Goal: Task Accomplishment & Management: Manage account settings

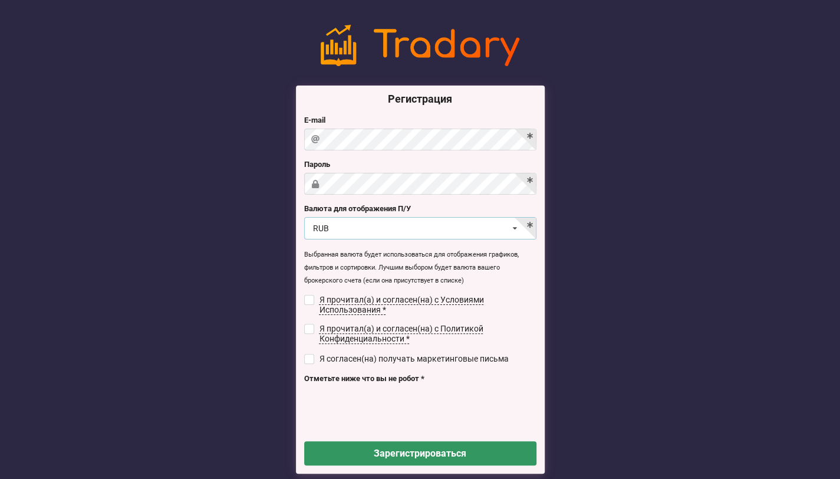
click at [357, 236] on div "RUB USD RUB EUR UAH" at bounding box center [420, 228] width 232 height 22
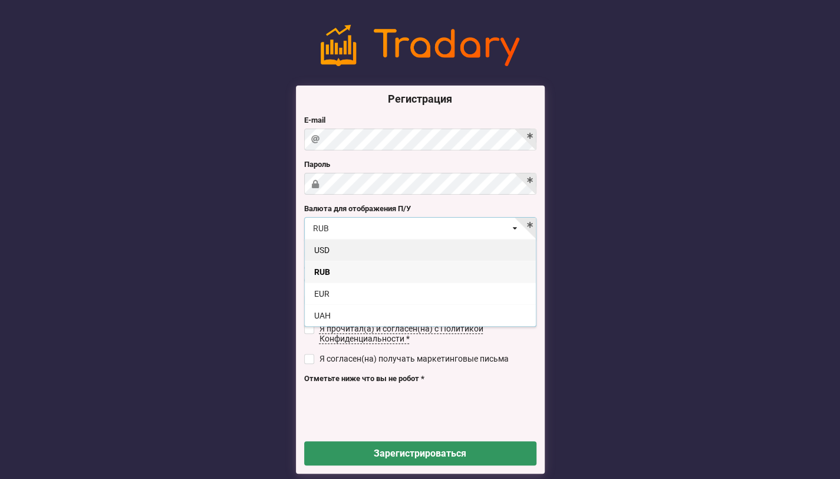
click at [353, 256] on div "USD" at bounding box center [420, 250] width 231 height 22
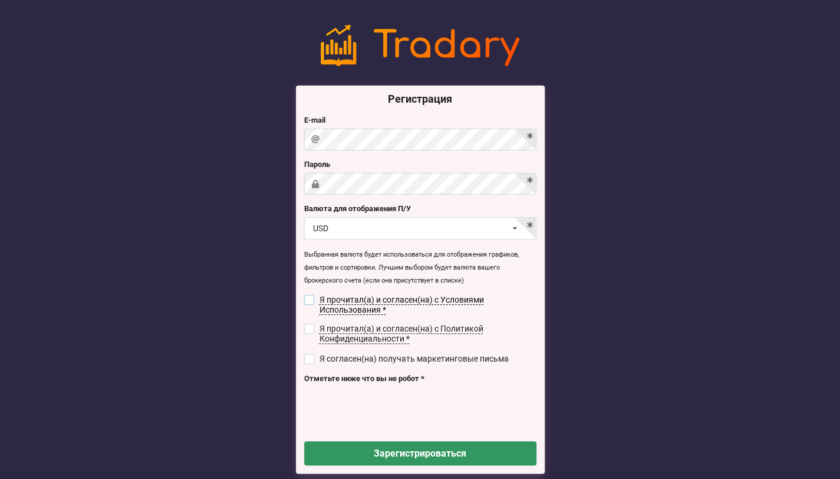
click at [309, 295] on input "checkbox" at bounding box center [309, 300] width 10 height 10
checkbox input "true"
click at [310, 327] on input "checkbox" at bounding box center [309, 329] width 10 height 10
checkbox input "true"
click at [307, 361] on input "checkbox" at bounding box center [309, 359] width 10 height 10
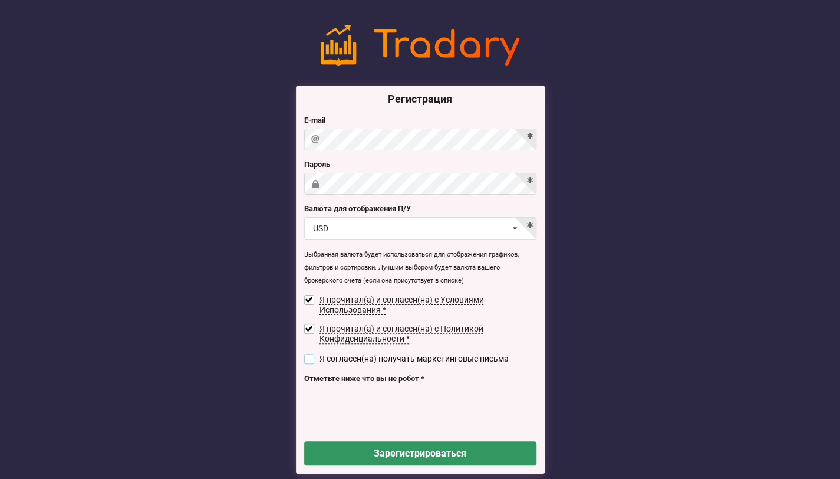
checkbox input "true"
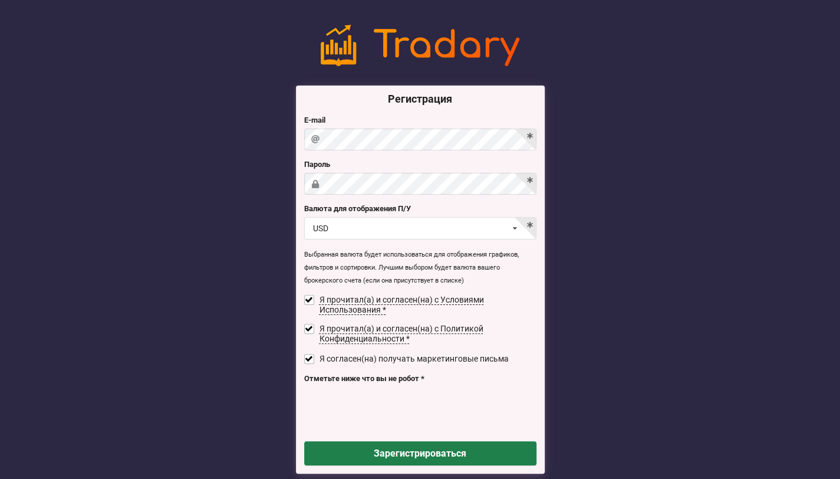
click at [364, 450] on button "Зарегистрироваться" at bounding box center [420, 453] width 232 height 24
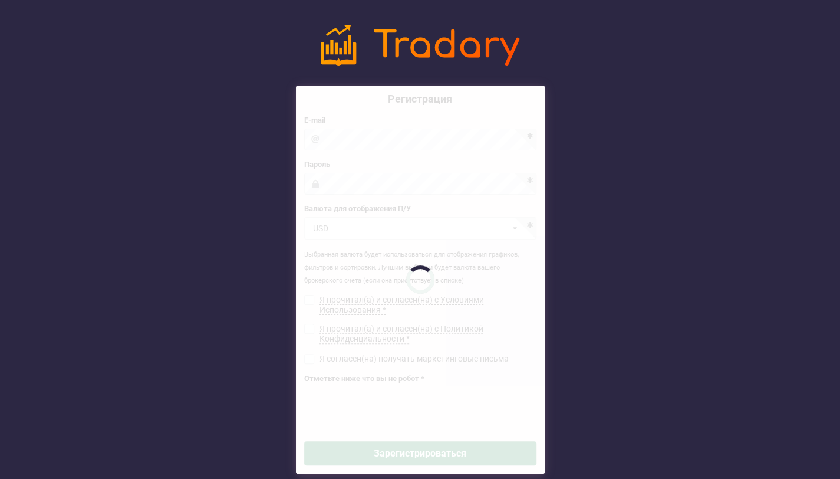
checkbox input "false"
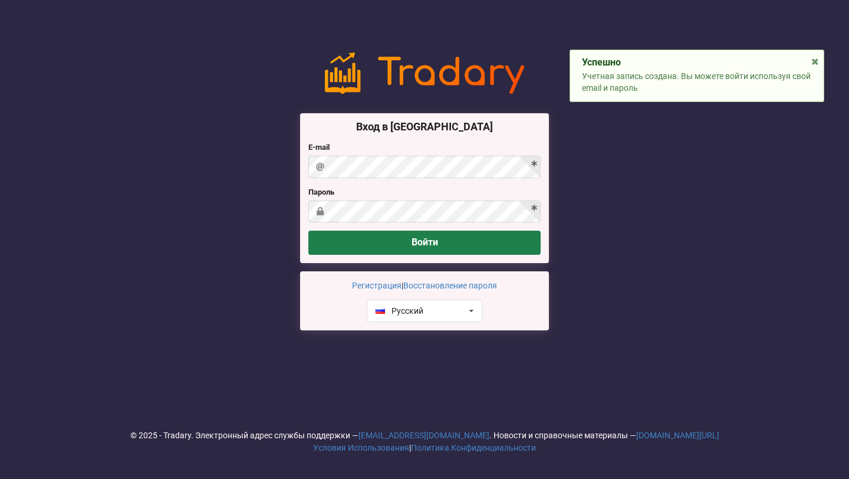
click at [374, 239] on button "Войти" at bounding box center [424, 243] width 232 height 24
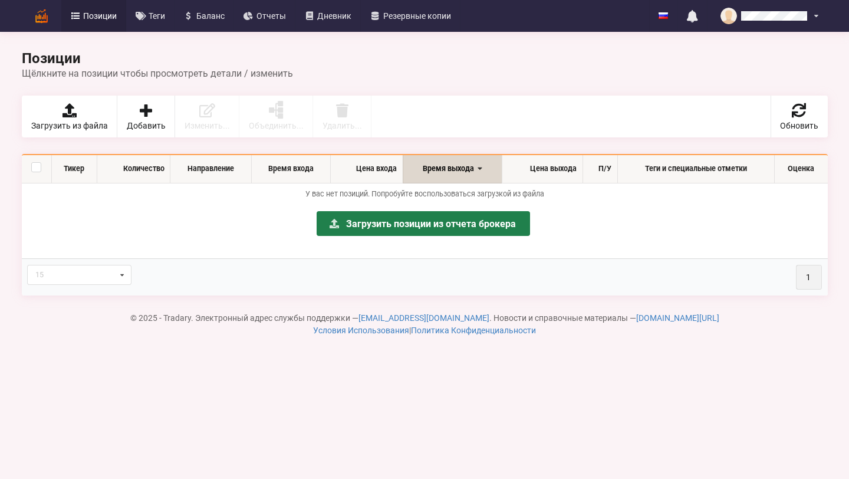
click at [447, 228] on link "Загрузить позиции из отчета брокера" at bounding box center [423, 223] width 213 height 25
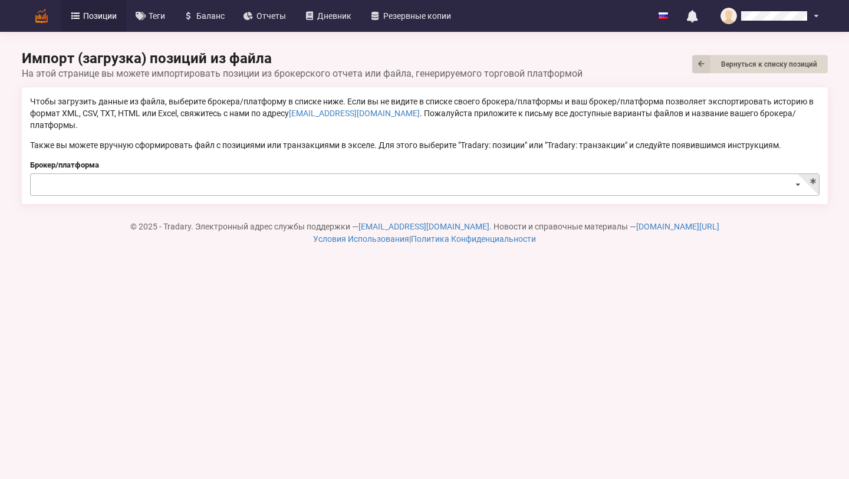
click at [797, 174] on icon at bounding box center [797, 185] width 17 height 22
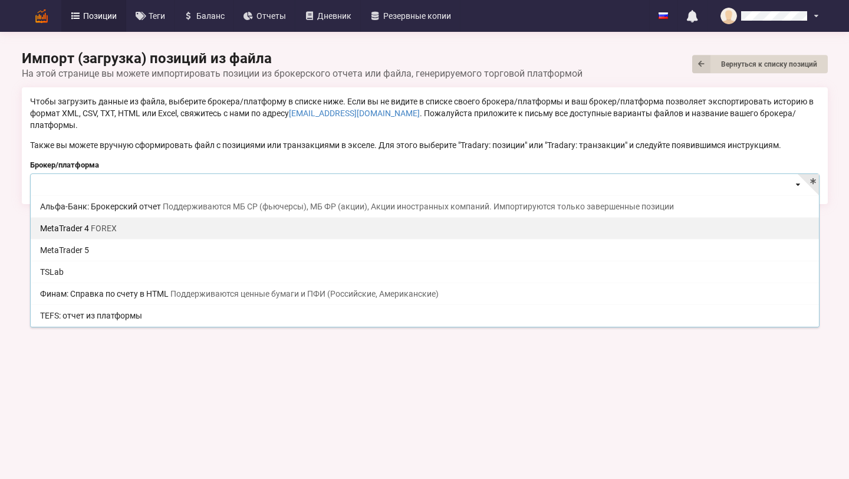
click at [404, 217] on div "MetaTrader 4 FOREX" at bounding box center [425, 228] width 788 height 22
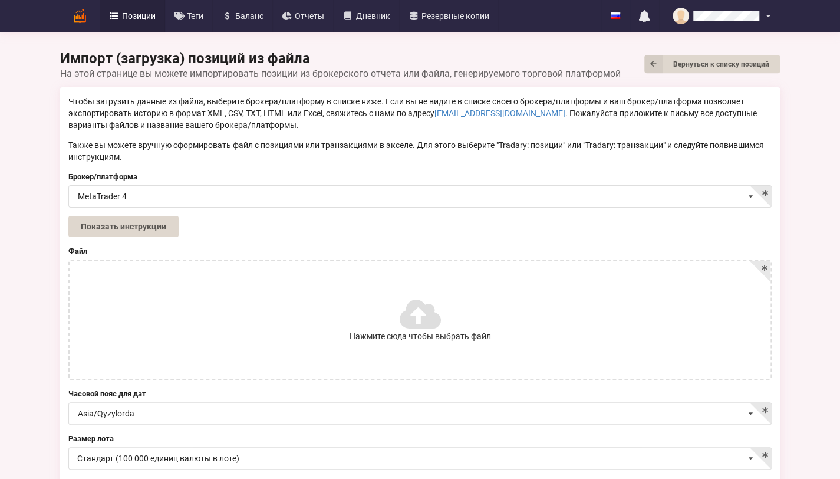
click at [177, 261] on label "Нажмите сюда чтобы выбрать файл" at bounding box center [420, 320] width 701 height 118
click at [0, 0] on input "Нажмите сюда чтобы выбрать файл" at bounding box center [0, 0] width 0 height 0
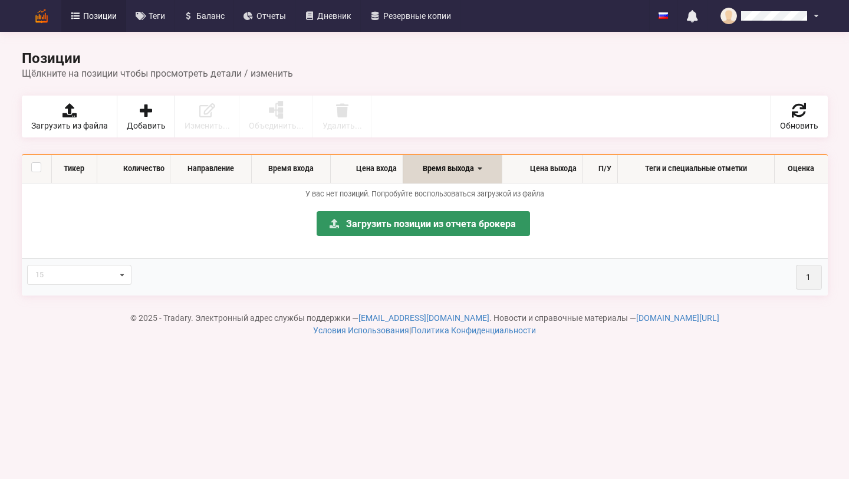
click at [159, 219] on p "Загрузить позиции из отчета брокера" at bounding box center [424, 229] width 794 height 45
click at [74, 118] on link "Загрузить из файла" at bounding box center [70, 117] width 96 height 42
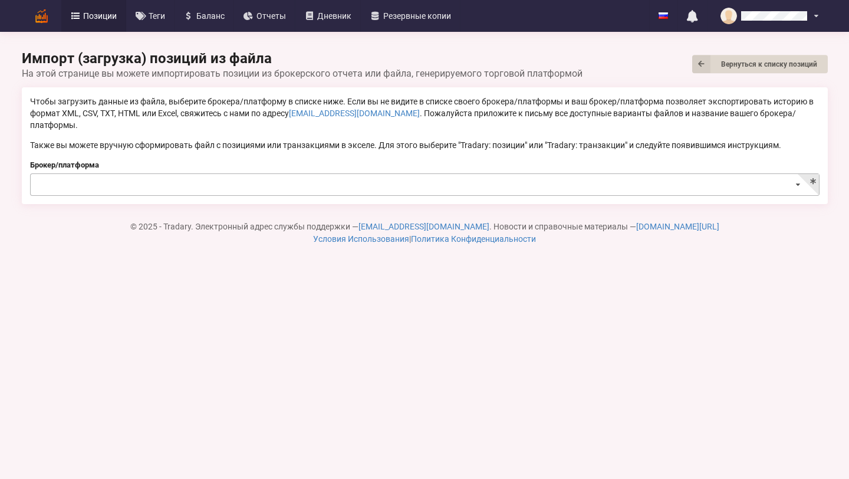
click at [99, 174] on input at bounding box center [425, 185] width 788 height 23
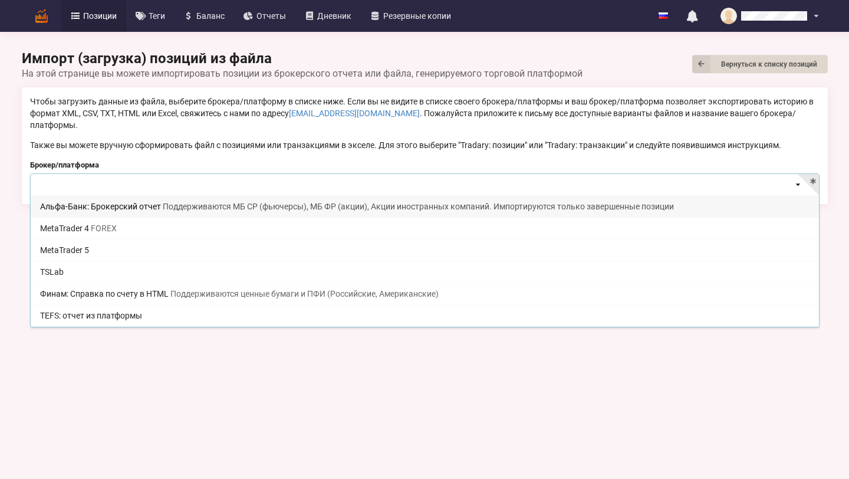
click at [0, 110] on div "Импорт (загрузка) позиций из файла Вернуться к списку позиций На этой странице …" at bounding box center [424, 132] width 849 height 264
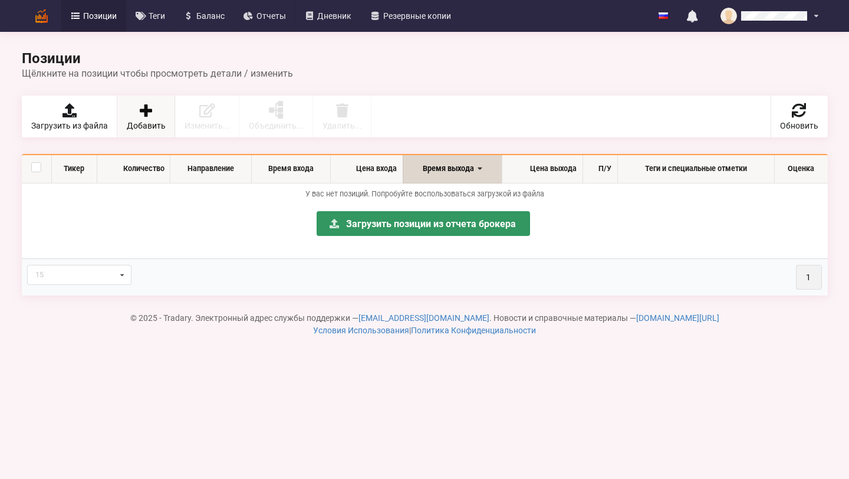
click at [134, 113] on link "Добавить" at bounding box center [146, 117] width 58 height 42
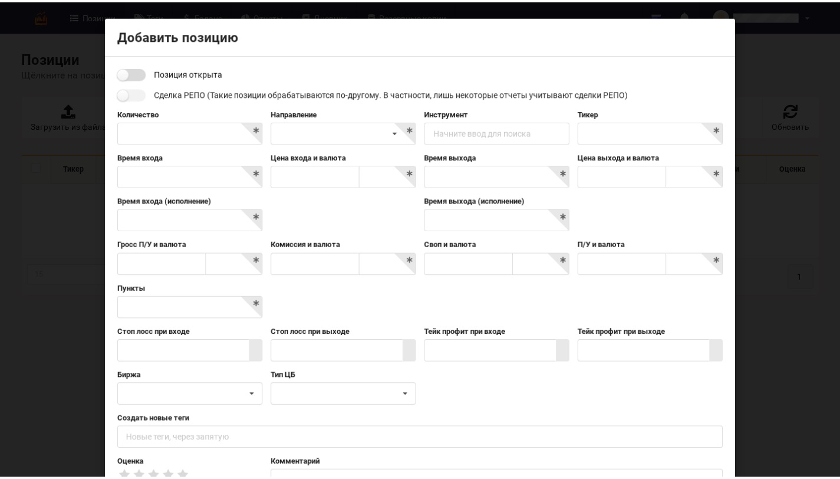
scroll to position [105, 0]
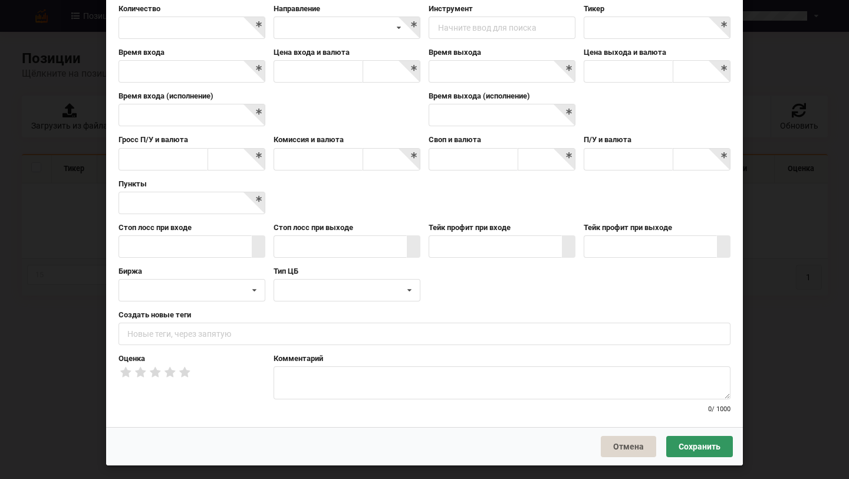
click at [49, 201] on div "Добавить позицию Позиция открыта Сделка РЕПО (Такие позиции обрабатываются по-д…" at bounding box center [424, 239] width 849 height 479
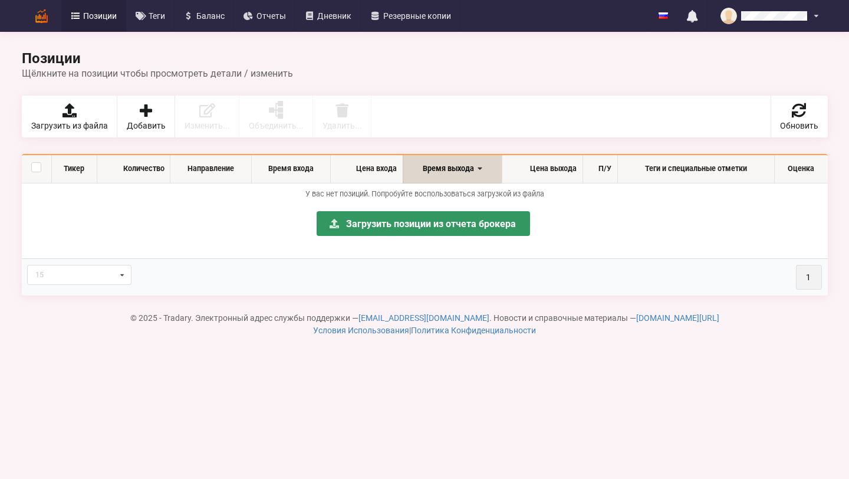
click at [590, 227] on p "Загрузить позиции из отчета брокера" at bounding box center [424, 229] width 794 height 45
click at [96, 17] on span "Позиции" at bounding box center [100, 16] width 34 height 8
click at [312, 12] on icon at bounding box center [310, 16] width 10 height 8
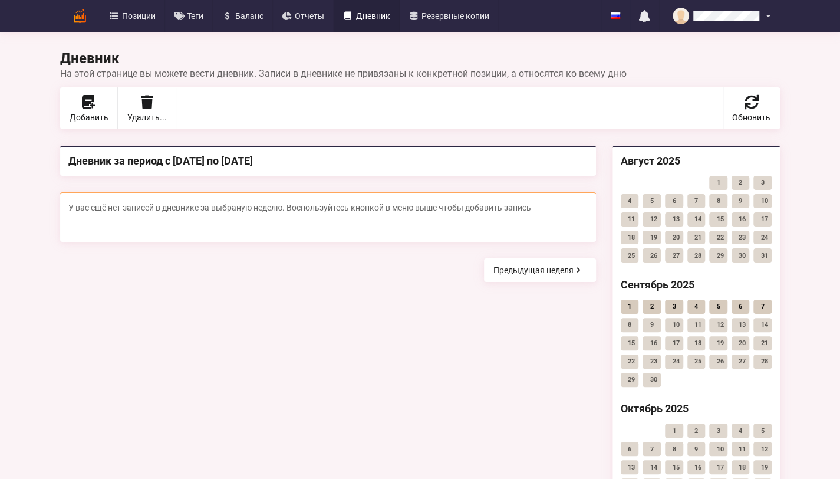
click at [683, 307] on link "3" at bounding box center [674, 307] width 18 height 14
click at [233, 213] on div "У вас ещё нет записей в дневнике за выбраную неделю. Воспользуйтесь кнопкой в м…" at bounding box center [328, 217] width 536 height 50
click at [210, 162] on div "Дневник за период с [DATE] по [DATE]" at bounding box center [327, 161] width 519 height 14
click at [82, 107] on icon at bounding box center [88, 102] width 12 height 14
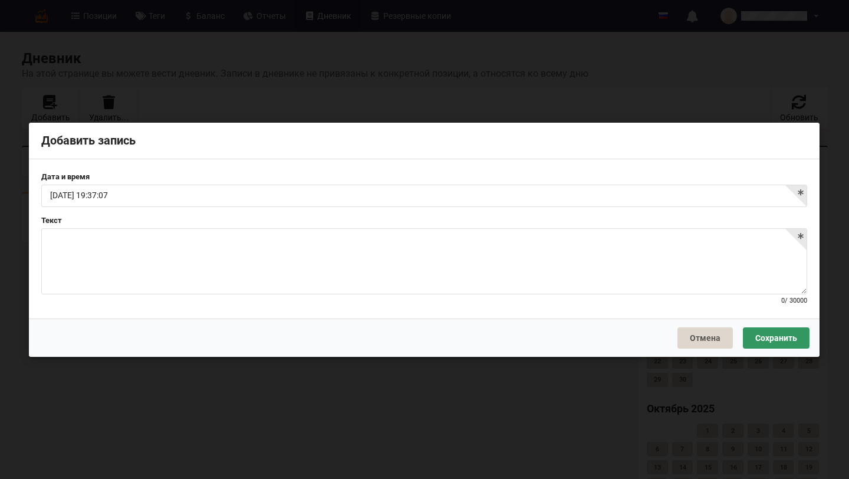
click at [97, 238] on p at bounding box center [424, 241] width 748 height 12
click at [267, 239] on p at bounding box center [424, 241] width 748 height 12
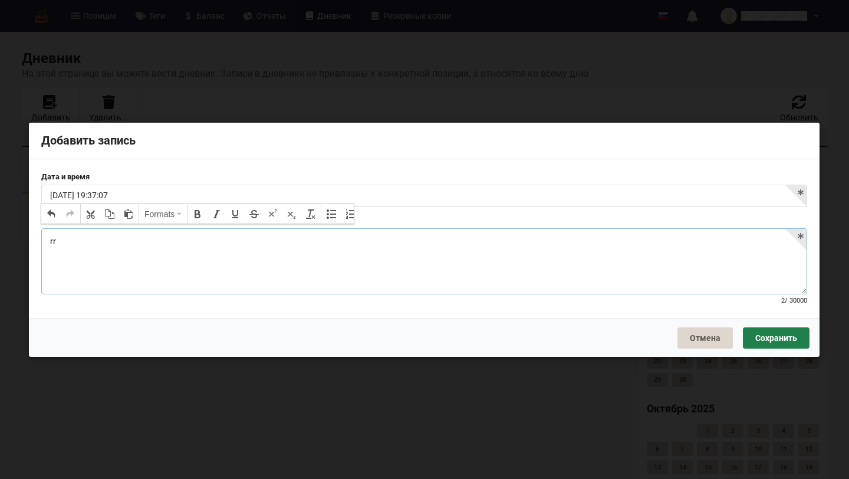
click at [785, 340] on button "Сохранить" at bounding box center [776, 337] width 67 height 21
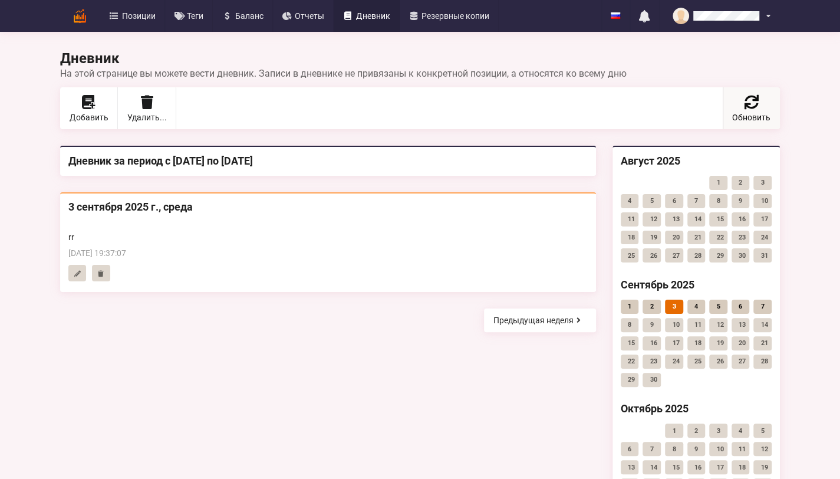
click at [771, 114] on span "Обновить" at bounding box center [751, 117] width 38 height 8
click at [90, 252] on div "[DATE] 19:37:07" at bounding box center [327, 253] width 519 height 12
click at [113, 324] on div "Предыдущая неделя" at bounding box center [328, 320] width 552 height 24
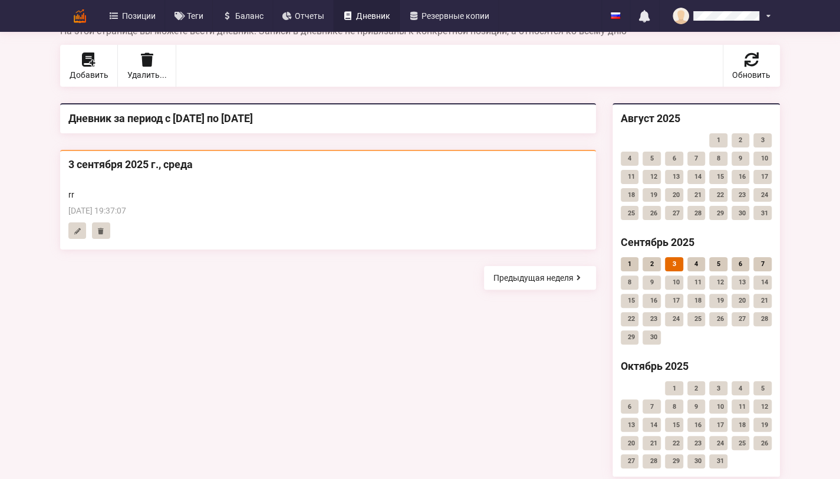
scroll to position [41, 0]
click at [706, 265] on link "4" at bounding box center [696, 265] width 18 height 14
click at [661, 265] on link "2" at bounding box center [652, 265] width 18 height 14
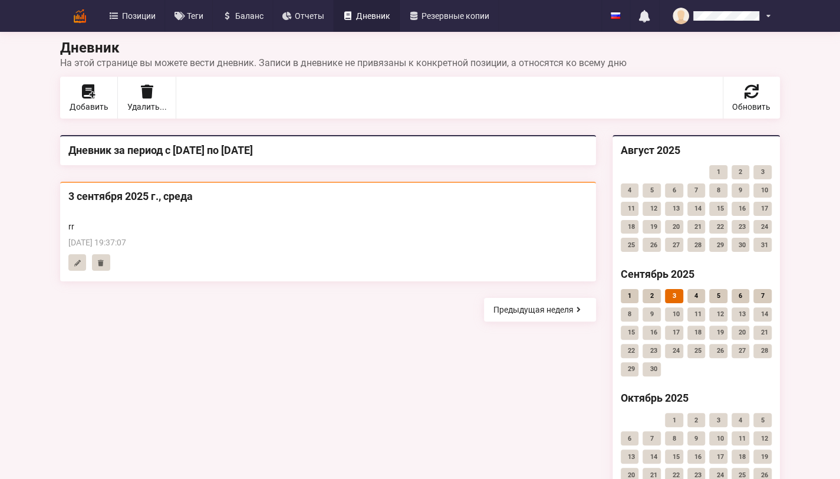
scroll to position [0, 0]
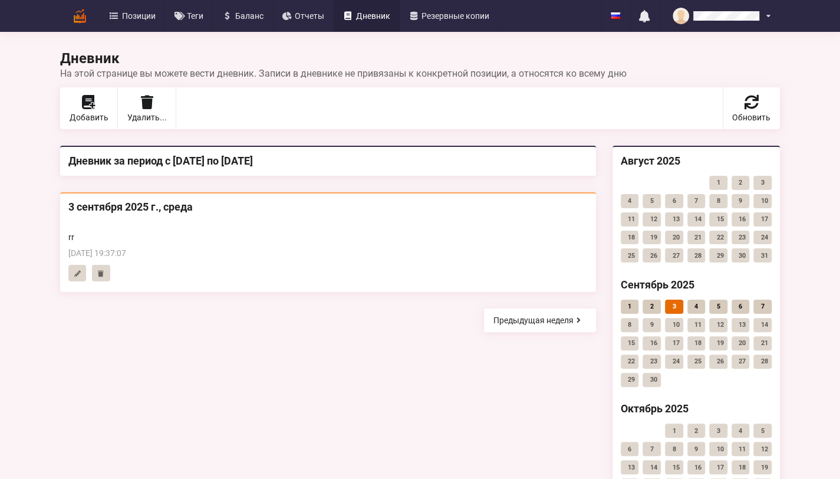
click at [70, 14] on img at bounding box center [80, 16] width 21 height 21
click at [422, 19] on span "Резервные копии" at bounding box center [456, 16] width 68 height 8
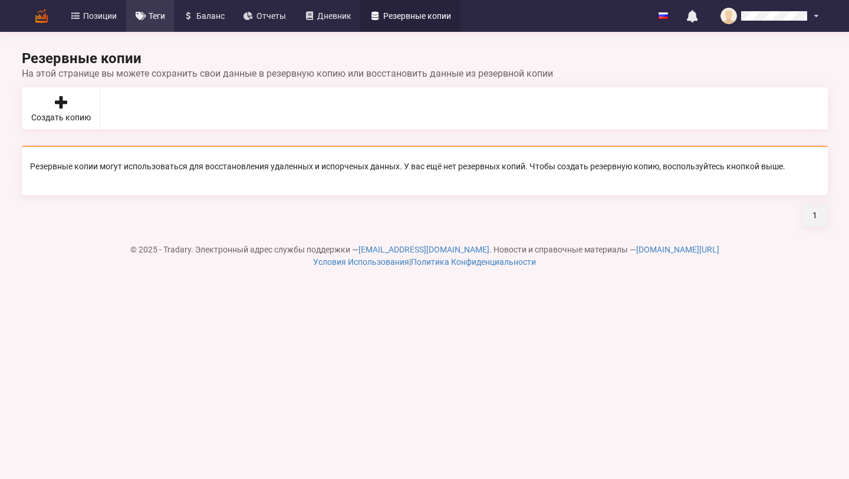
click at [150, 18] on span "Теги" at bounding box center [157, 16] width 17 height 8
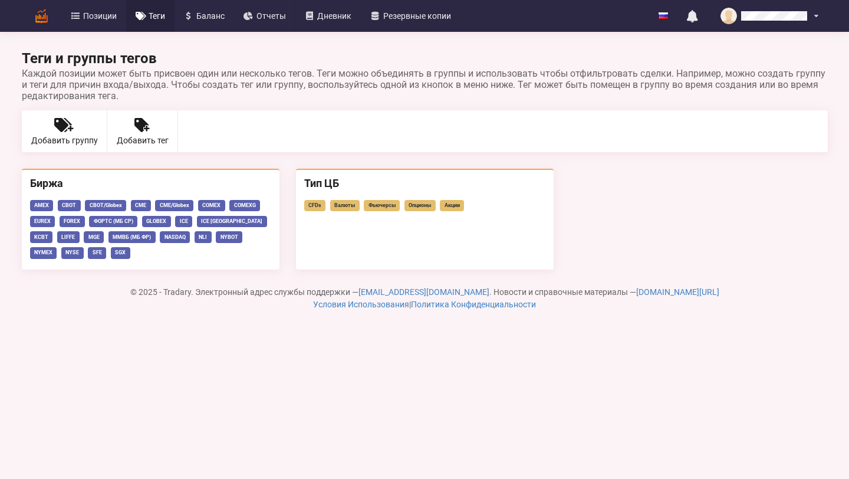
click at [45, 18] on img at bounding box center [41, 16] width 21 height 21
click at [82, 11] on link "Позиции" at bounding box center [93, 16] width 65 height 32
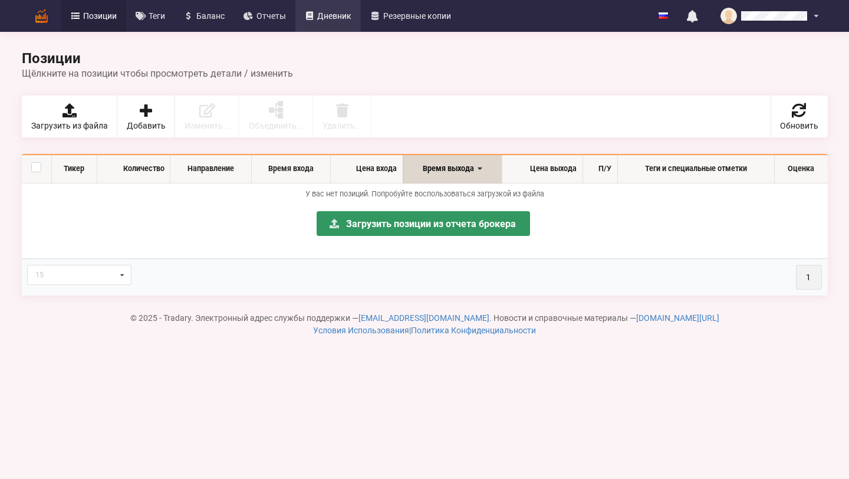
click at [305, 15] on icon at bounding box center [310, 16] width 10 height 8
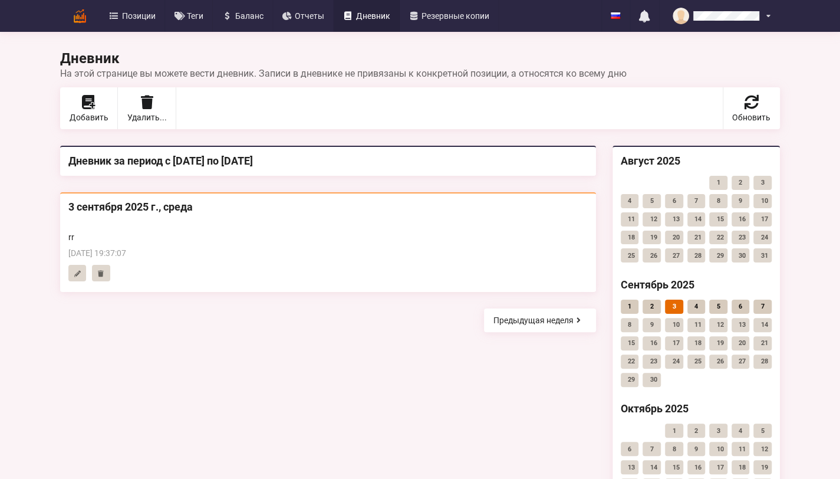
click at [112, 231] on p "rr" at bounding box center [327, 237] width 519 height 12
click at [108, 252] on div "[DATE] 19:37:07" at bounding box center [327, 253] width 519 height 12
click at [97, 270] on icon at bounding box center [101, 272] width 8 height 5
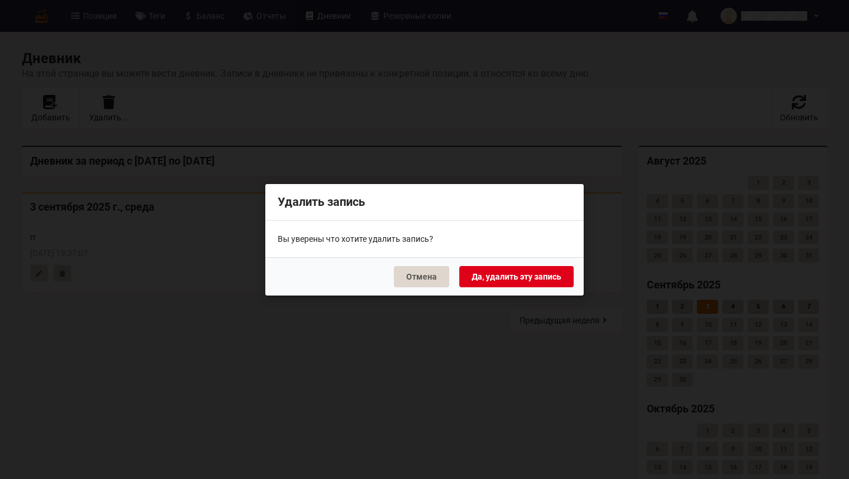
click at [474, 274] on button "Да, удалить эту запись" at bounding box center [516, 275] width 114 height 21
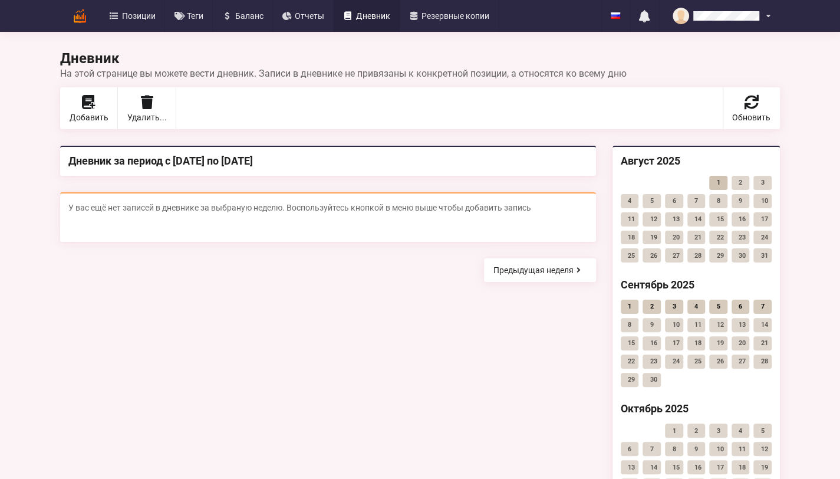
click at [728, 184] on link "1" at bounding box center [718, 183] width 18 height 14
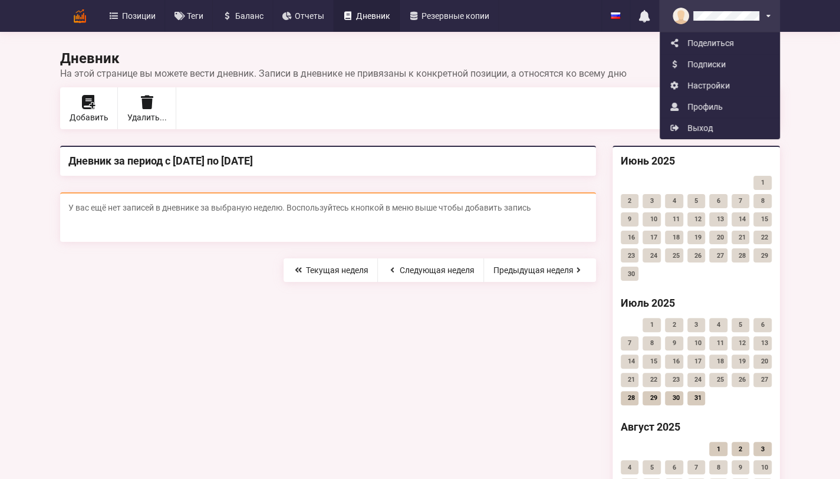
click at [780, 18] on div "Поделиться Подписки Настройки Профиль Выход" at bounding box center [719, 16] width 121 height 32
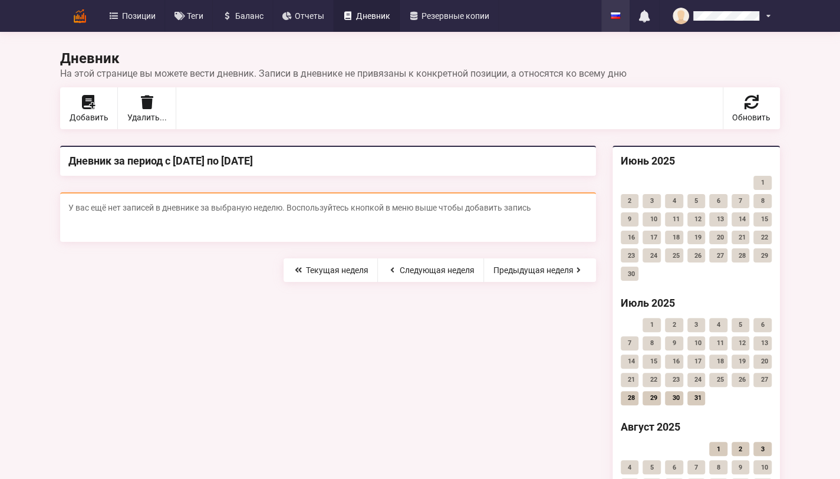
click at [620, 17] on icon at bounding box center [615, 15] width 9 height 6
click at [611, 41] on div "Дневник На этой странице вы можете вести дневник. Записи в дневнике не привязан…" at bounding box center [420, 298] width 720 height 593
click at [630, 18] on div "English Русский" at bounding box center [615, 16] width 28 height 32
click at [664, 44] on div "English" at bounding box center [635, 42] width 67 height 21
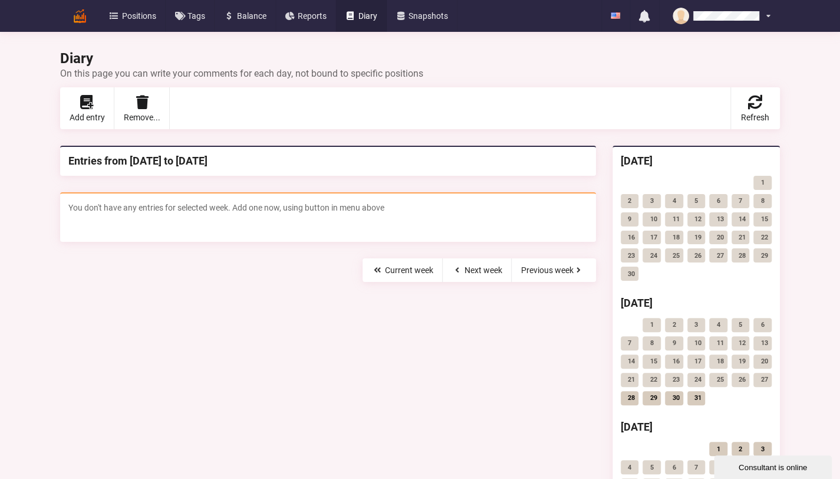
click at [187, 163] on div "Entries from [DATE] to [DATE]" at bounding box center [327, 161] width 519 height 14
click at [179, 209] on span "You don't have any entries for selected week. Add one now, using button in menu…" at bounding box center [226, 207] width 316 height 9
click at [87, 105] on icon at bounding box center [91, 106] width 8 height 6
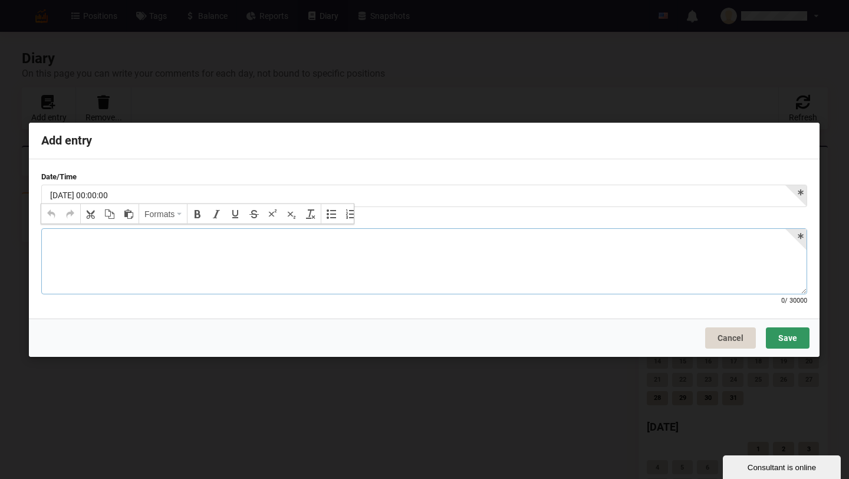
click at [111, 242] on p at bounding box center [424, 241] width 748 height 12
click at [171, 213] on span "Formats" at bounding box center [159, 213] width 30 height 9
click at [90, 258] on div at bounding box center [424, 261] width 766 height 66
click at [113, 215] on button "Copy" at bounding box center [109, 213] width 17 height 17
click at [124, 212] on icon "Paste" at bounding box center [128, 213] width 9 height 9
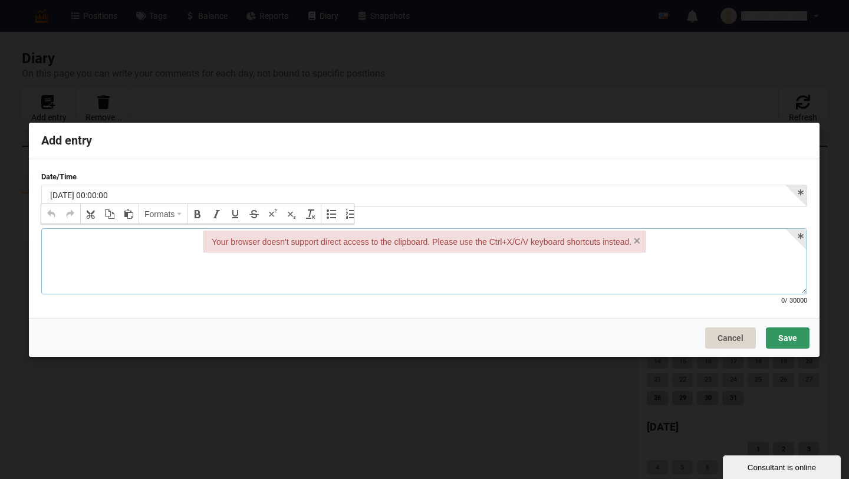
click at [123, 235] on p at bounding box center [424, 241] width 748 height 12
click at [324, 212] on button "Bullet list" at bounding box center [332, 213] width 17 height 17
click at [346, 210] on icon "Numbered list" at bounding box center [350, 213] width 9 height 9
click at [57, 211] on button "Undo" at bounding box center [51, 213] width 17 height 17
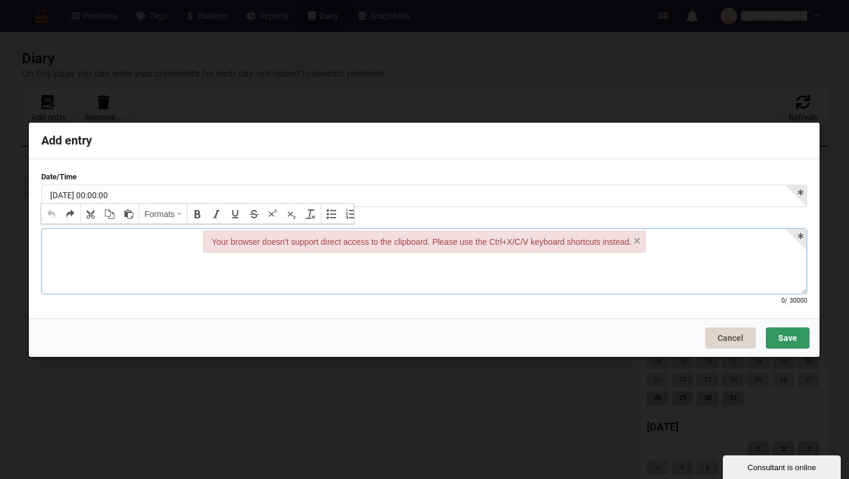
click at [134, 256] on div at bounding box center [424, 261] width 766 height 66
click at [530, 273] on div at bounding box center [424, 261] width 766 height 66
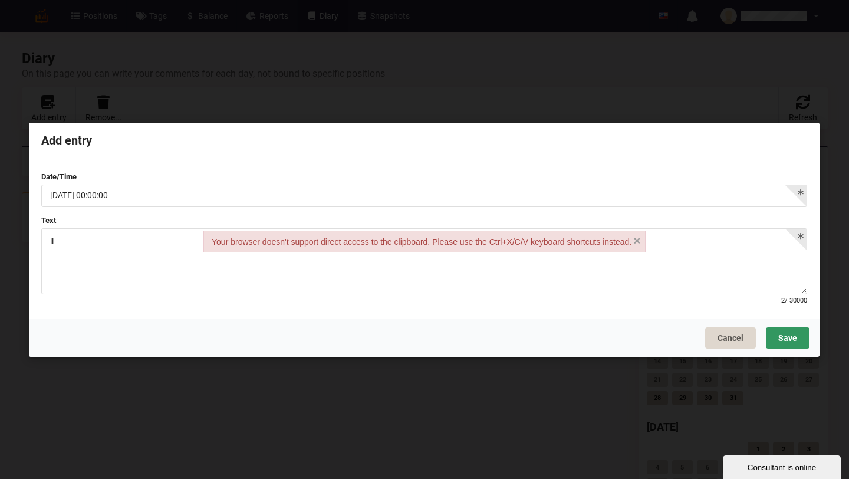
click at [815, 344] on div "Cancel Save" at bounding box center [424, 337] width 791 height 38
click at [798, 341] on button "Save" at bounding box center [788, 337] width 44 height 21
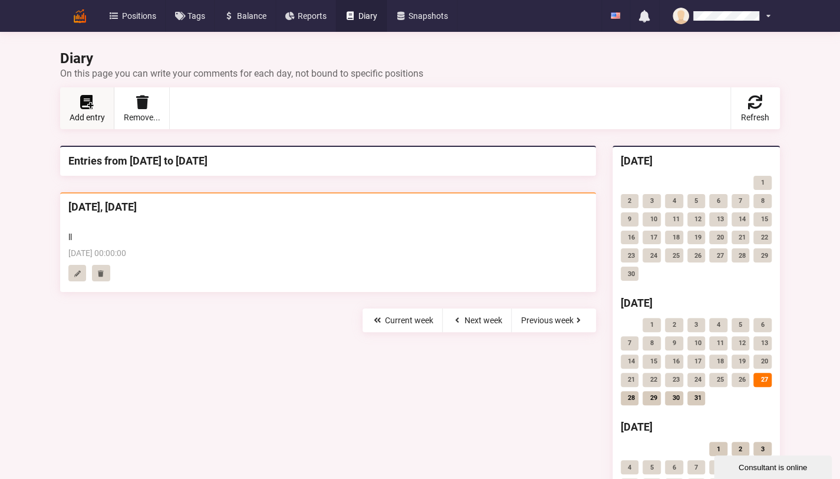
click at [60, 108] on link "Add entry" at bounding box center [87, 108] width 54 height 42
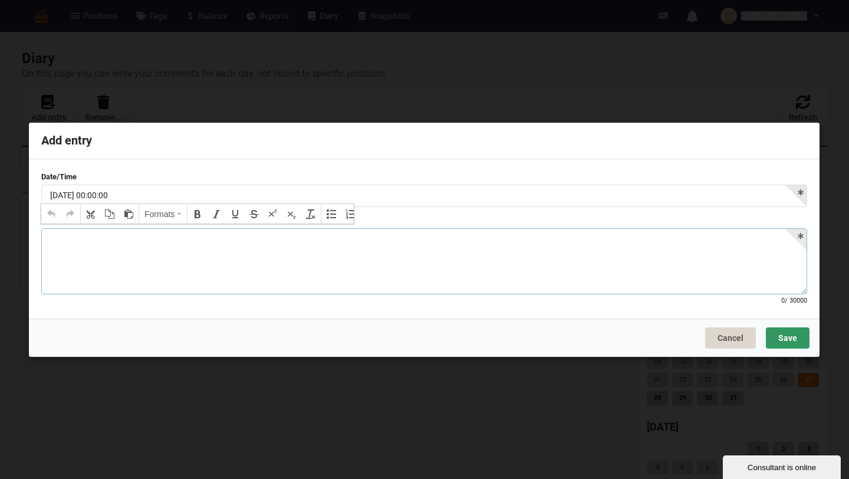
click at [104, 244] on p at bounding box center [424, 241] width 748 height 12
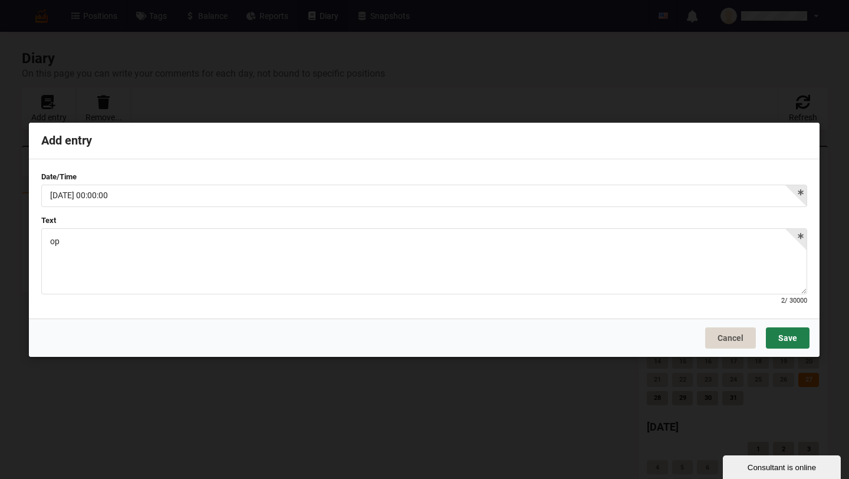
click at [787, 335] on button "Save" at bounding box center [788, 337] width 44 height 21
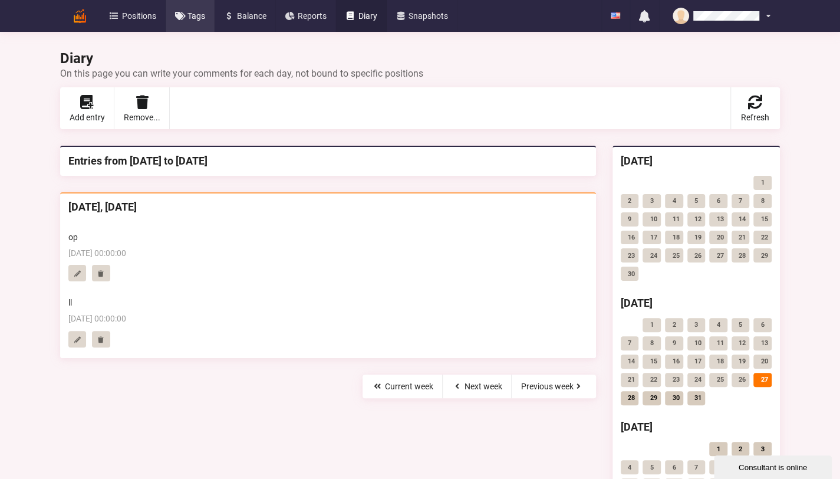
click at [166, 22] on link "Tags" at bounding box center [191, 16] width 50 height 32
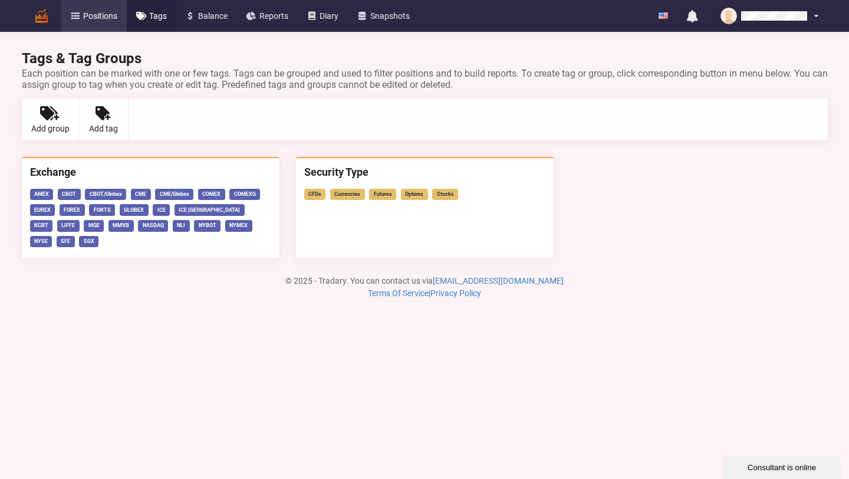
click at [99, 22] on link "Positions" at bounding box center [94, 16] width 66 height 32
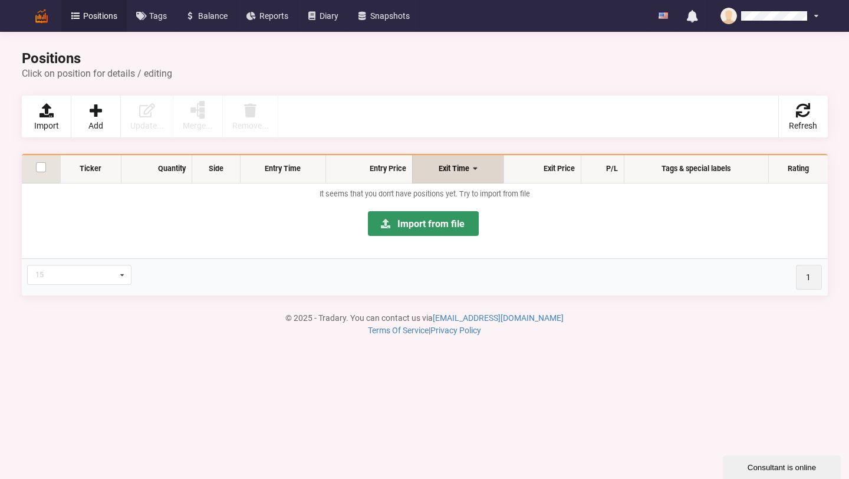
click at [44, 162] on label at bounding box center [41, 162] width 10 height 0
checkbox input "true"
click at [119, 273] on icon at bounding box center [121, 274] width 15 height 19
click at [120, 277] on icon at bounding box center [121, 274] width 15 height 19
click at [232, 221] on p "Import from file" at bounding box center [424, 229] width 794 height 45
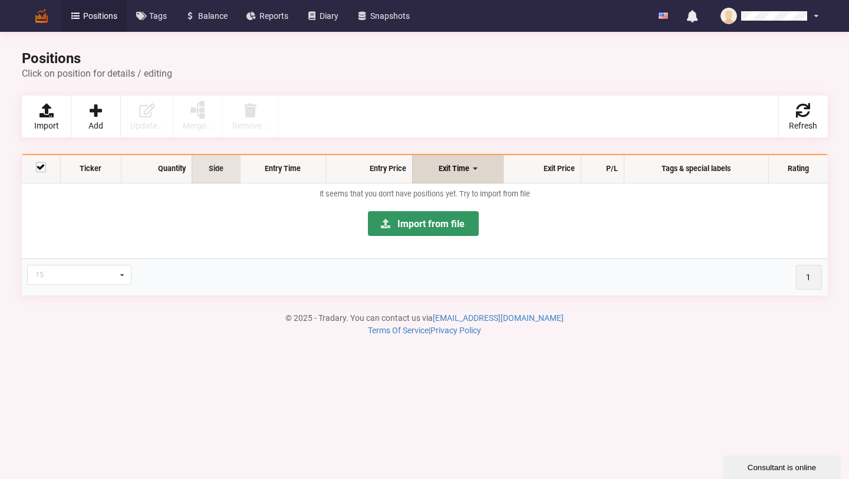
click at [209, 169] on th "Side" at bounding box center [216, 169] width 48 height 28
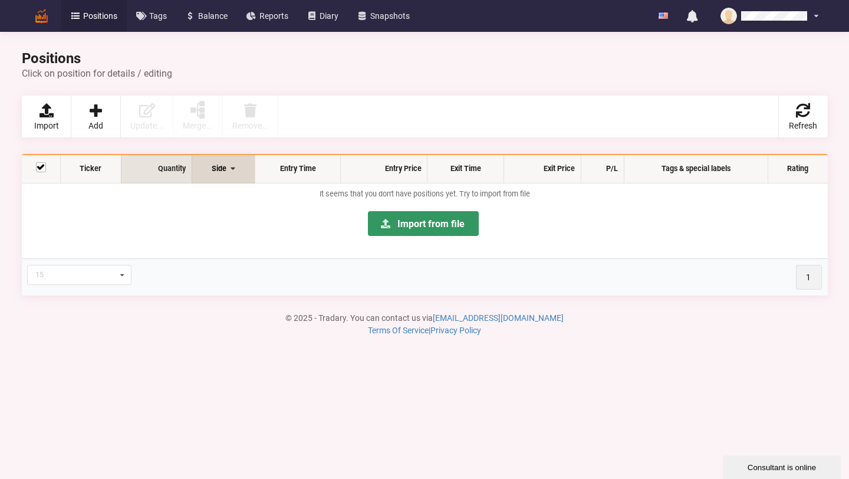
click at [170, 172] on th "Quantity" at bounding box center [156, 169] width 71 height 28
